Goal: Use online tool/utility: Utilize a website feature to perform a specific function

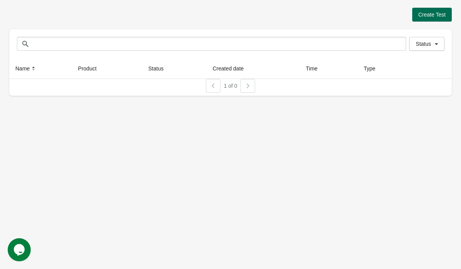
click at [424, 12] on span "Create Test" at bounding box center [432, 15] width 27 height 6
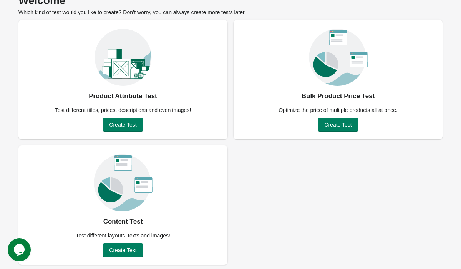
scroll to position [42, 0]
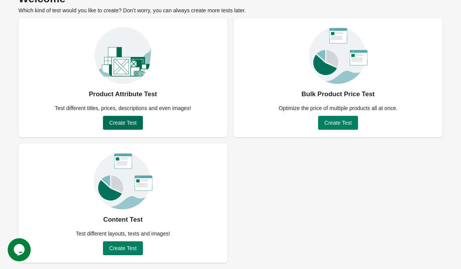
click at [123, 124] on span "Create Test" at bounding box center [122, 123] width 27 height 6
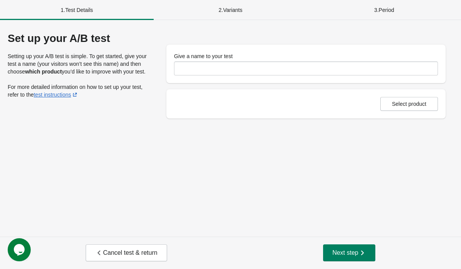
click at [231, 10] on div "2 . Variants" at bounding box center [231, 10] width 154 height 20
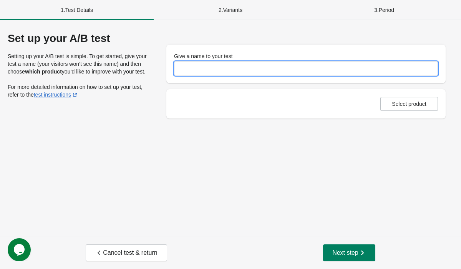
click at [220, 73] on input "Give a name to your test" at bounding box center [306, 69] width 264 height 14
type input "***"
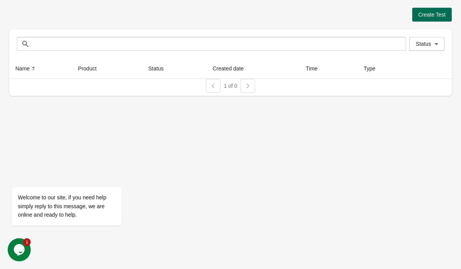
click at [421, 10] on button "Create Test" at bounding box center [433, 15] width 40 height 14
